Goal: Check status: Check status

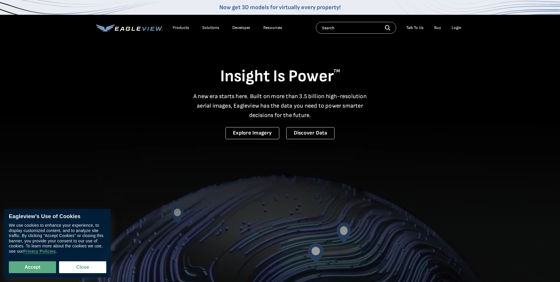
click at [454, 27] on div "Login" at bounding box center [456, 27] width 10 height 5
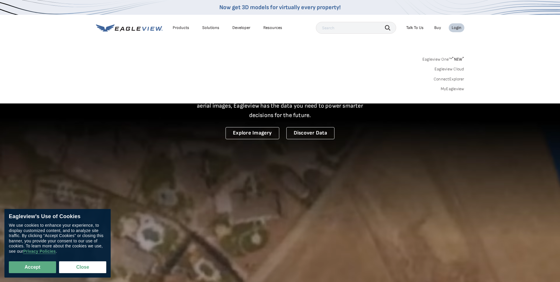
click at [456, 89] on link "MyEagleview" at bounding box center [453, 88] width 24 height 5
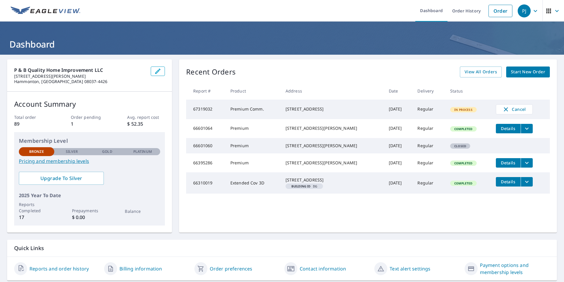
click at [418, 110] on td "Regular" at bounding box center [429, 108] width 33 height 19
click at [384, 108] on td "[DATE]" at bounding box center [398, 108] width 29 height 19
click at [470, 14] on link "Order History" at bounding box center [467, 11] width 38 height 22
